Goal: Transaction & Acquisition: Download file/media

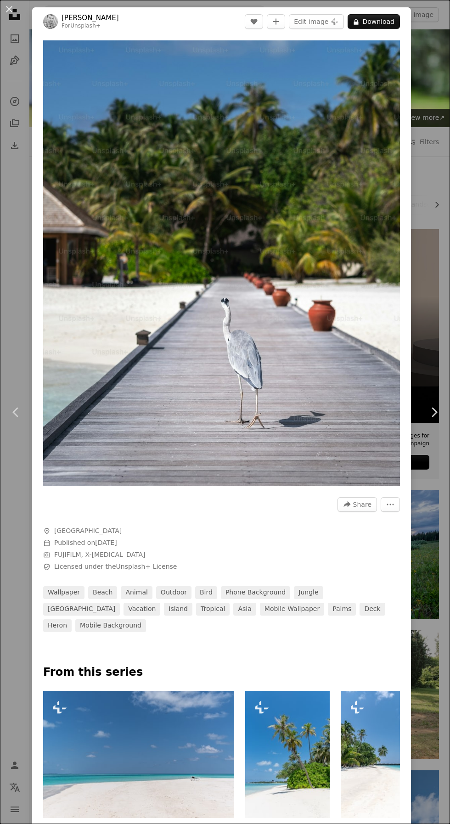
scroll to position [1279, 0]
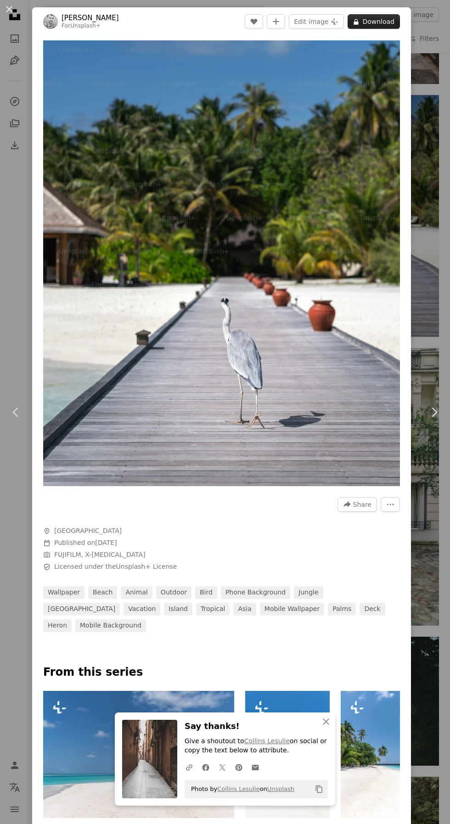
click at [395, 24] on button "A lock Download" at bounding box center [374, 21] width 52 height 15
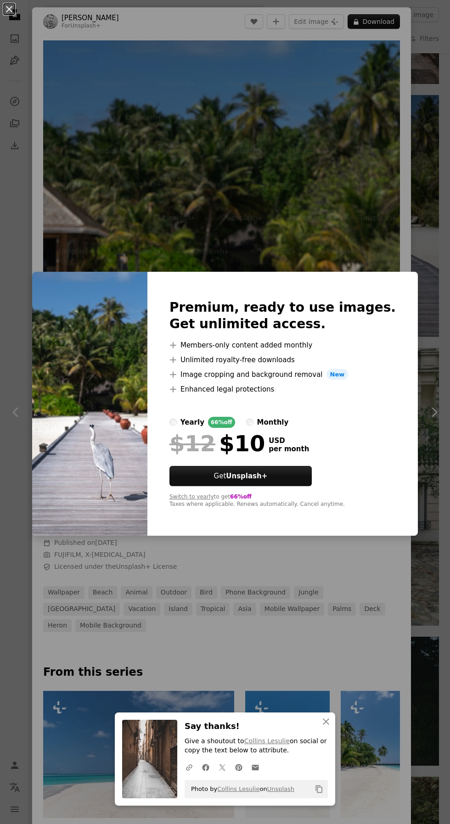
click at [320, 502] on div "Switch to yearly to get 66% off Taxes where applicable. Renews automatically. C…" at bounding box center [282, 501] width 226 height 15
